Goal: Task Accomplishment & Management: Manage account settings

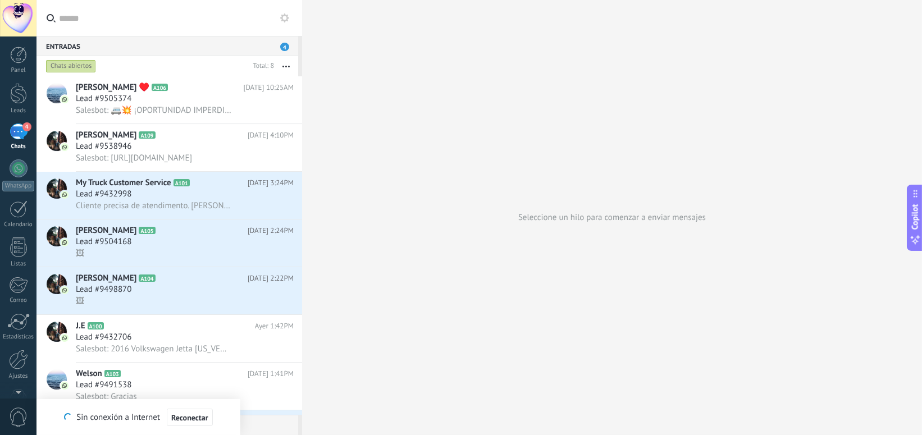
scroll to position [17, 0]
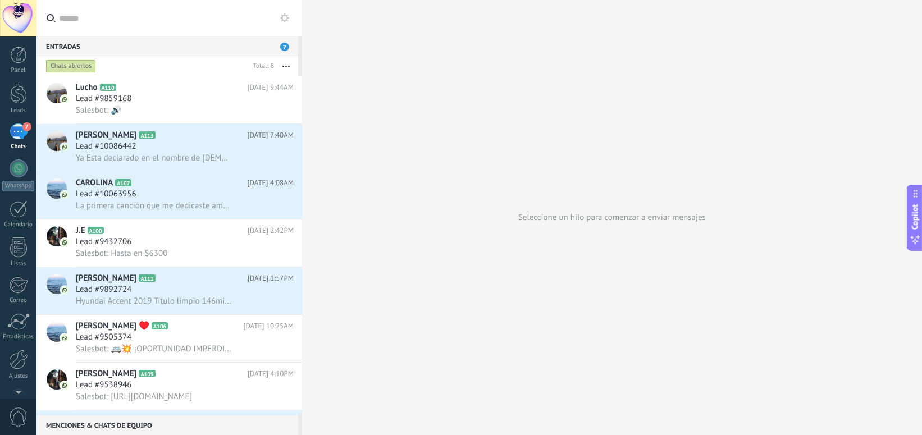
click at [858, 193] on div "Seleccione un hilo para comenzar a enviar mensajes" at bounding box center [612, 217] width 620 height 435
click at [158, 95] on div "Lead #9859168" at bounding box center [185, 98] width 218 height 11
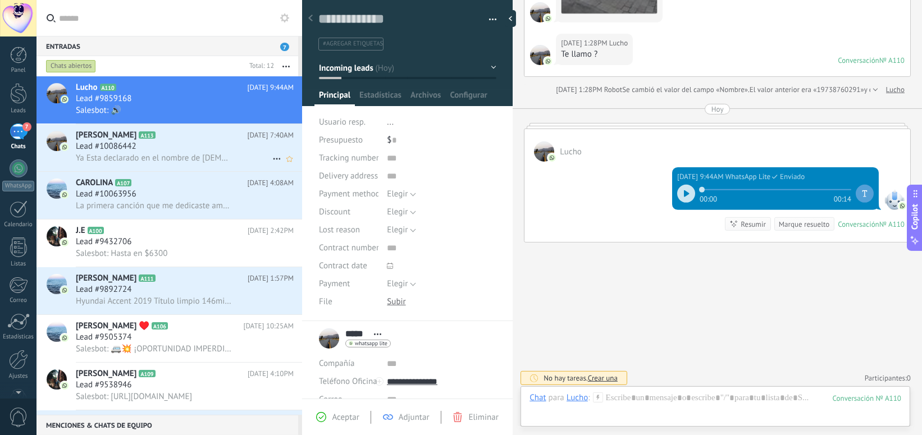
click at [175, 143] on div "Lead #10086442" at bounding box center [185, 146] width 218 height 11
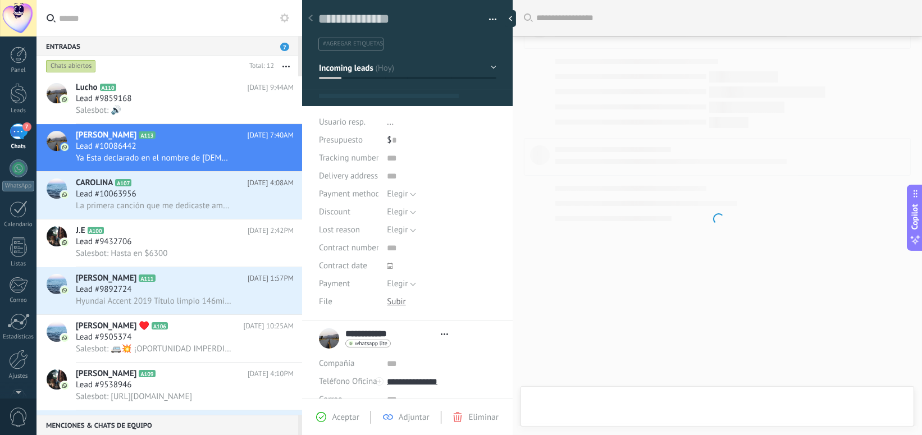
type textarea "**********"
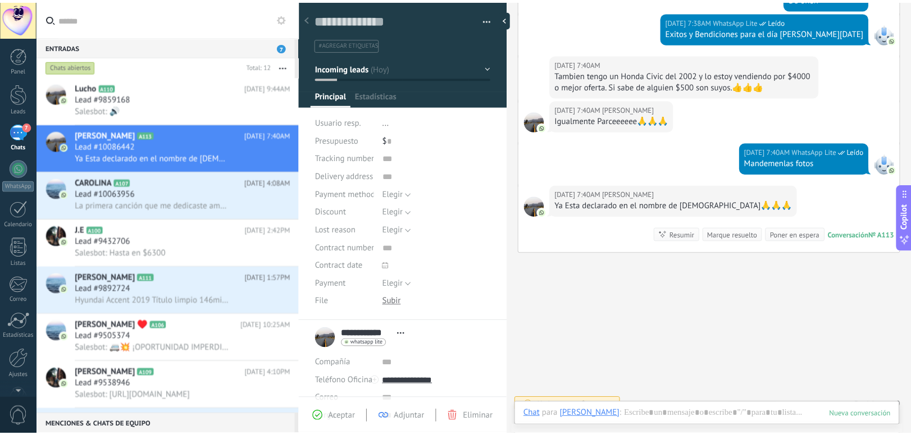
scroll to position [17, 0]
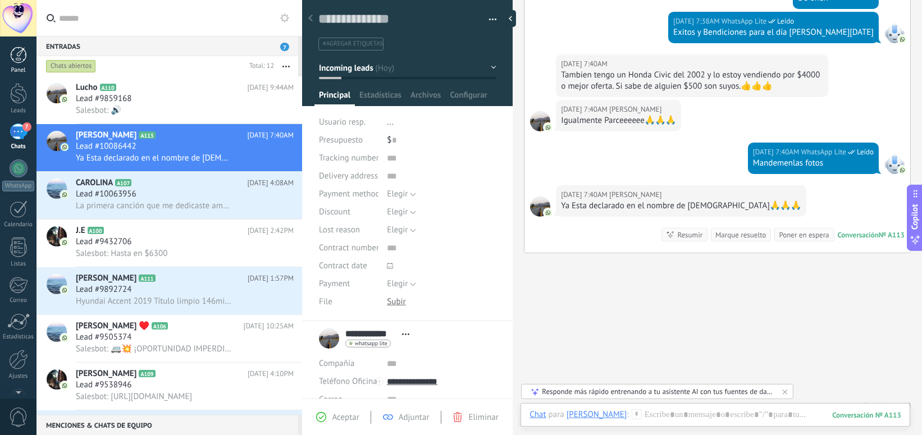
click at [17, 58] on div at bounding box center [18, 55] width 17 height 17
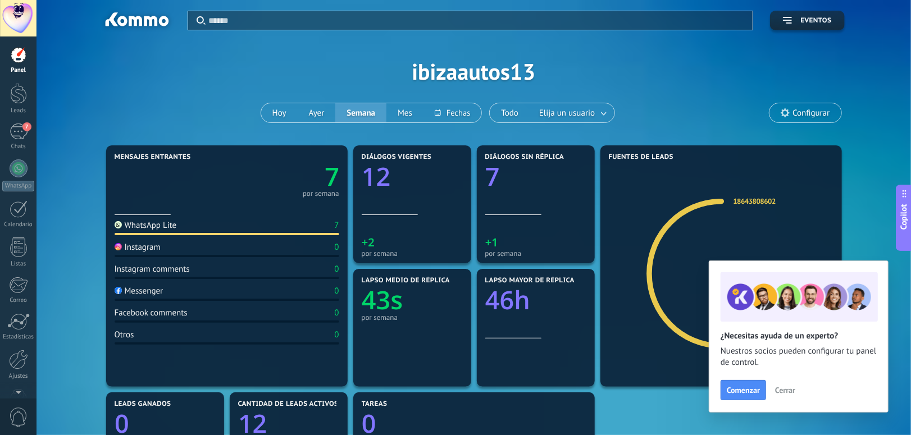
click at [791, 394] on span "Cerrar" at bounding box center [785, 390] width 20 height 8
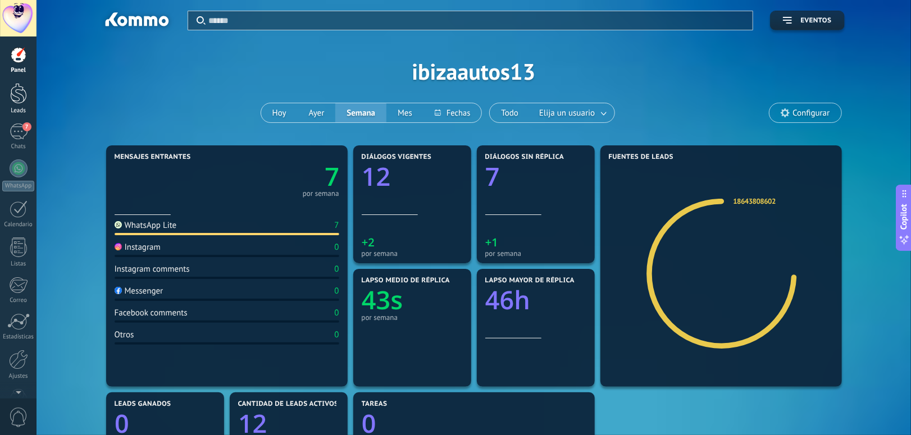
click at [16, 97] on div at bounding box center [18, 93] width 17 height 21
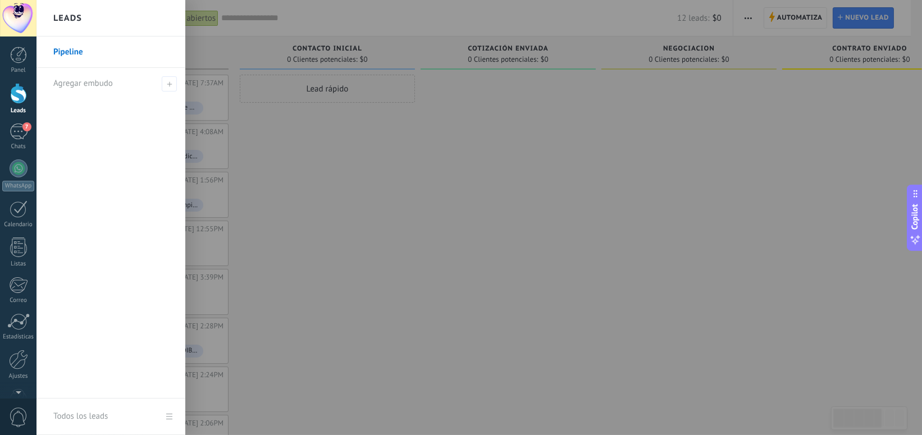
click at [78, 51] on link "Pipeline" at bounding box center [113, 52] width 121 height 31
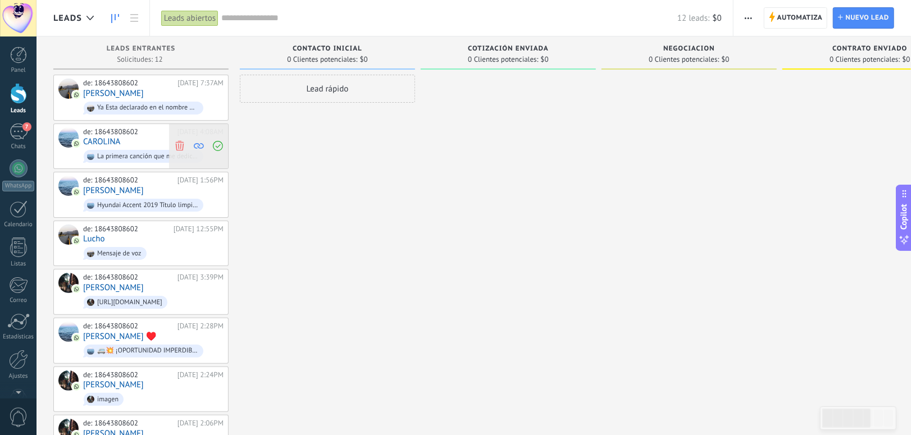
click at [179, 147] on icon at bounding box center [180, 146] width 10 height 10
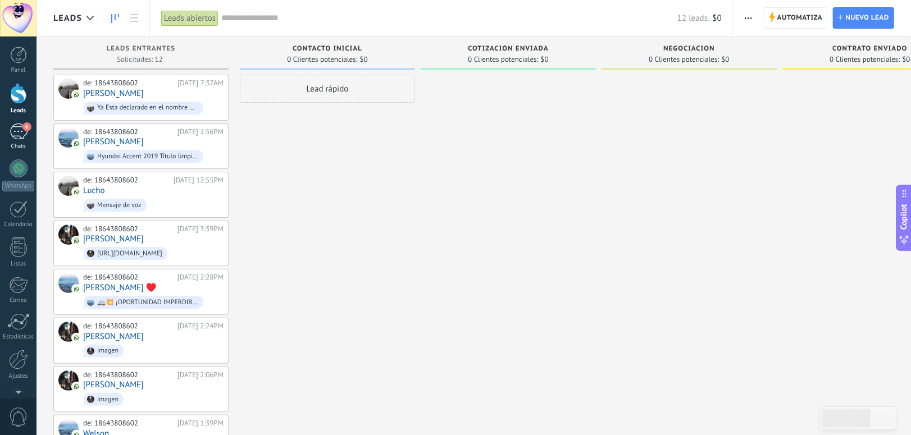
click at [20, 130] on div "6" at bounding box center [19, 132] width 18 height 16
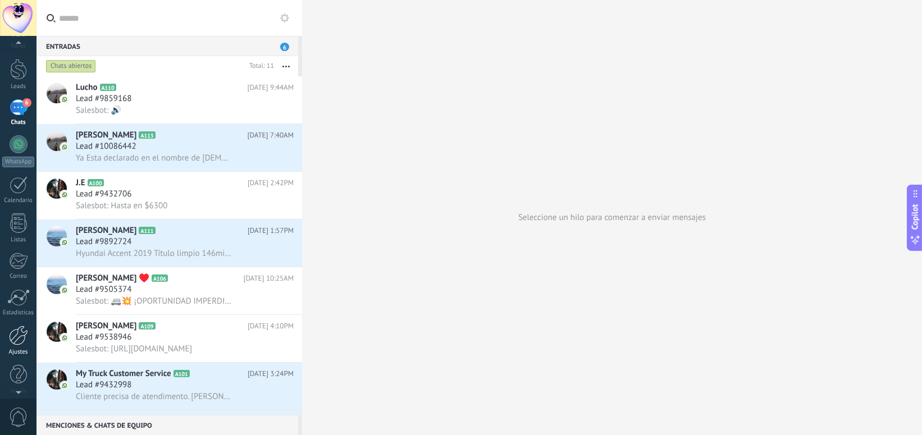
click at [20, 336] on div at bounding box center [18, 336] width 19 height 20
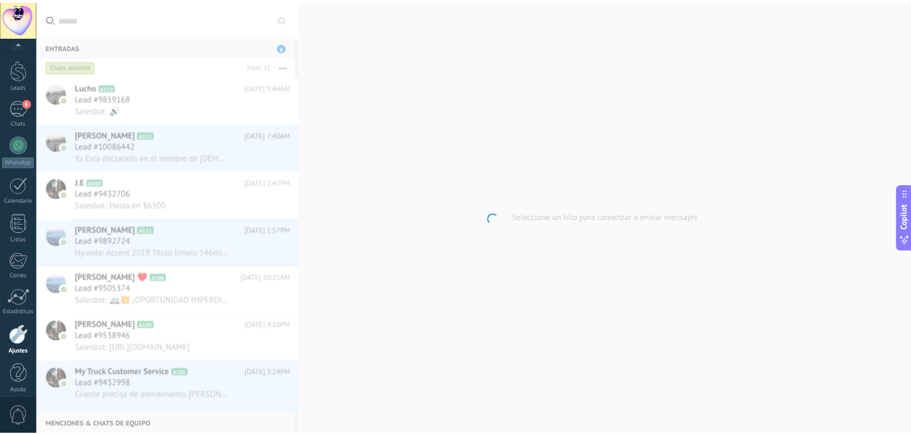
scroll to position [31, 0]
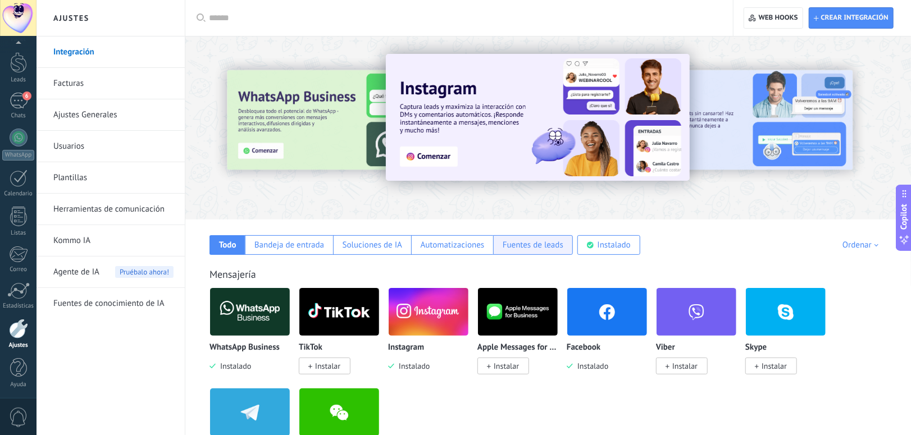
click at [535, 246] on div "Fuentes de leads" at bounding box center [533, 245] width 61 height 11
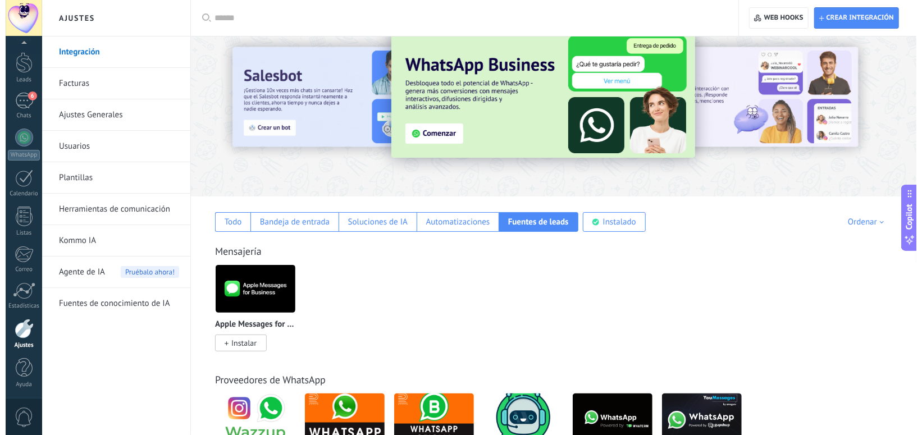
scroll to position [0, 0]
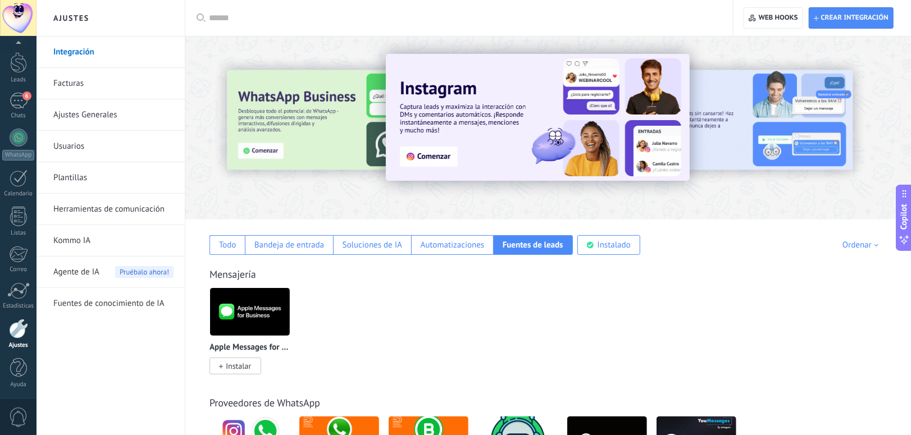
click at [729, 127] on div at bounding box center [826, 127] width 253 height 101
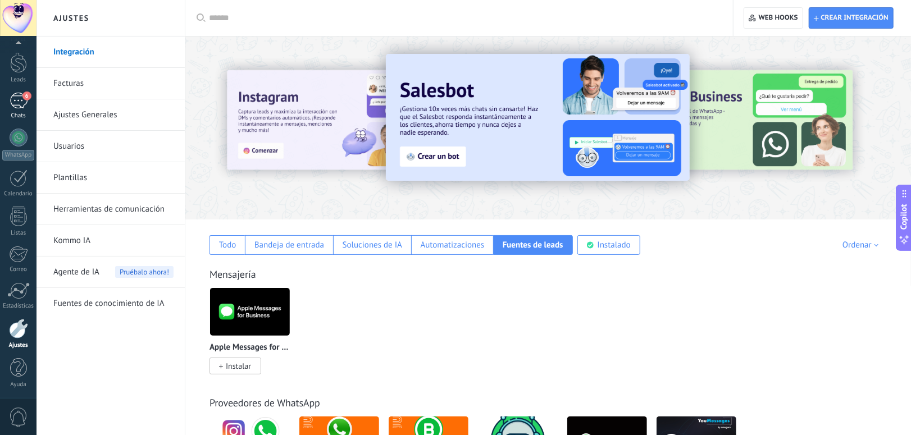
click at [17, 102] on div "6" at bounding box center [19, 101] width 18 height 16
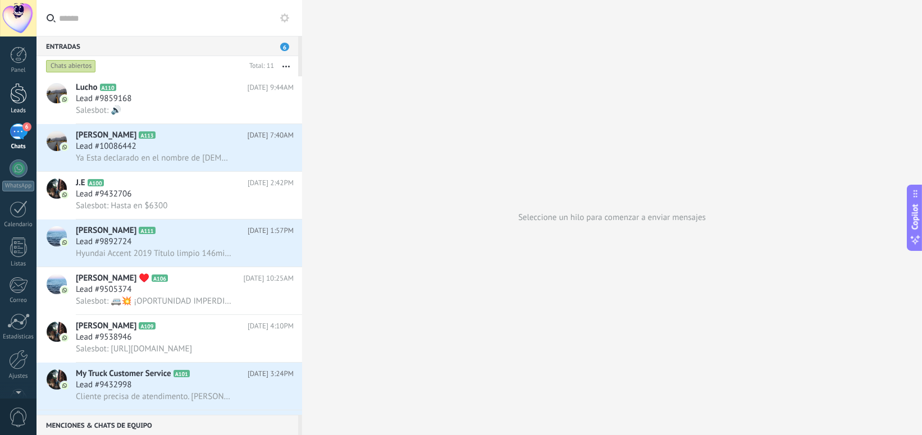
click at [19, 96] on div at bounding box center [18, 93] width 17 height 21
